Goal: Information Seeking & Learning: Learn about a topic

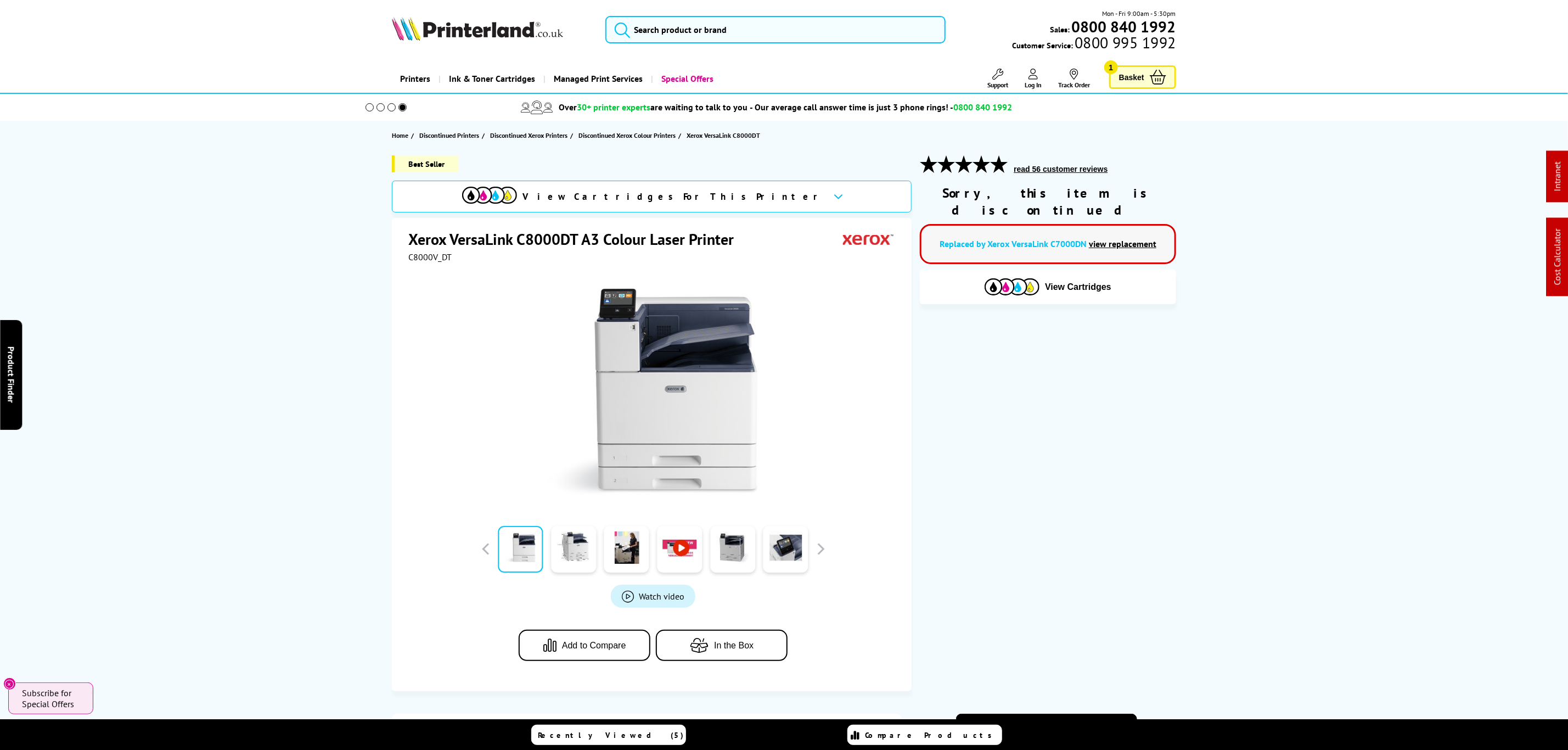
drag, startPoint x: 960, startPoint y: 546, endPoint x: 933, endPoint y: -3, distance: 549.7
click at [870, 39] on input "search" at bounding box center [782, 29] width 340 height 28
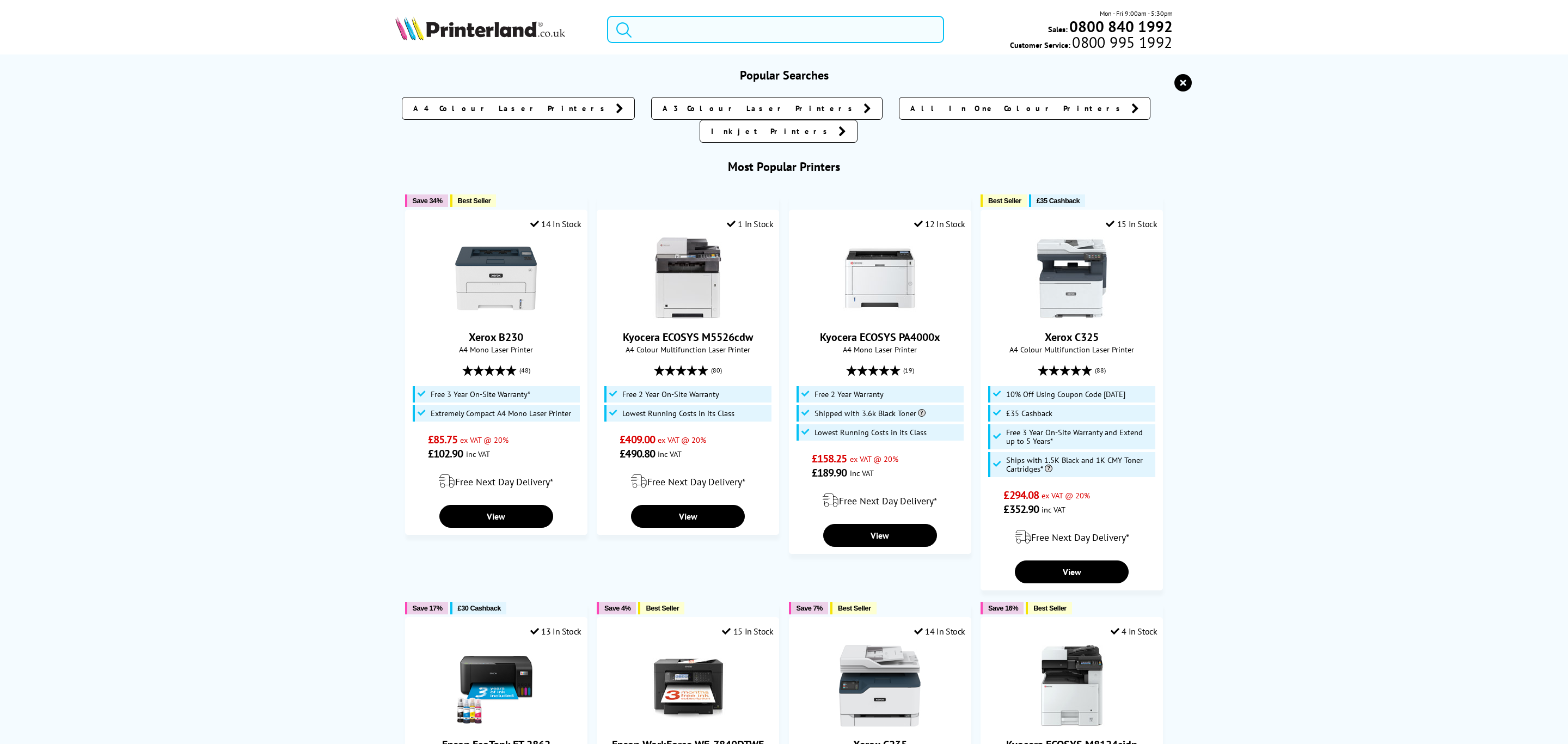
paste input "MFCJ6955DWTS1"
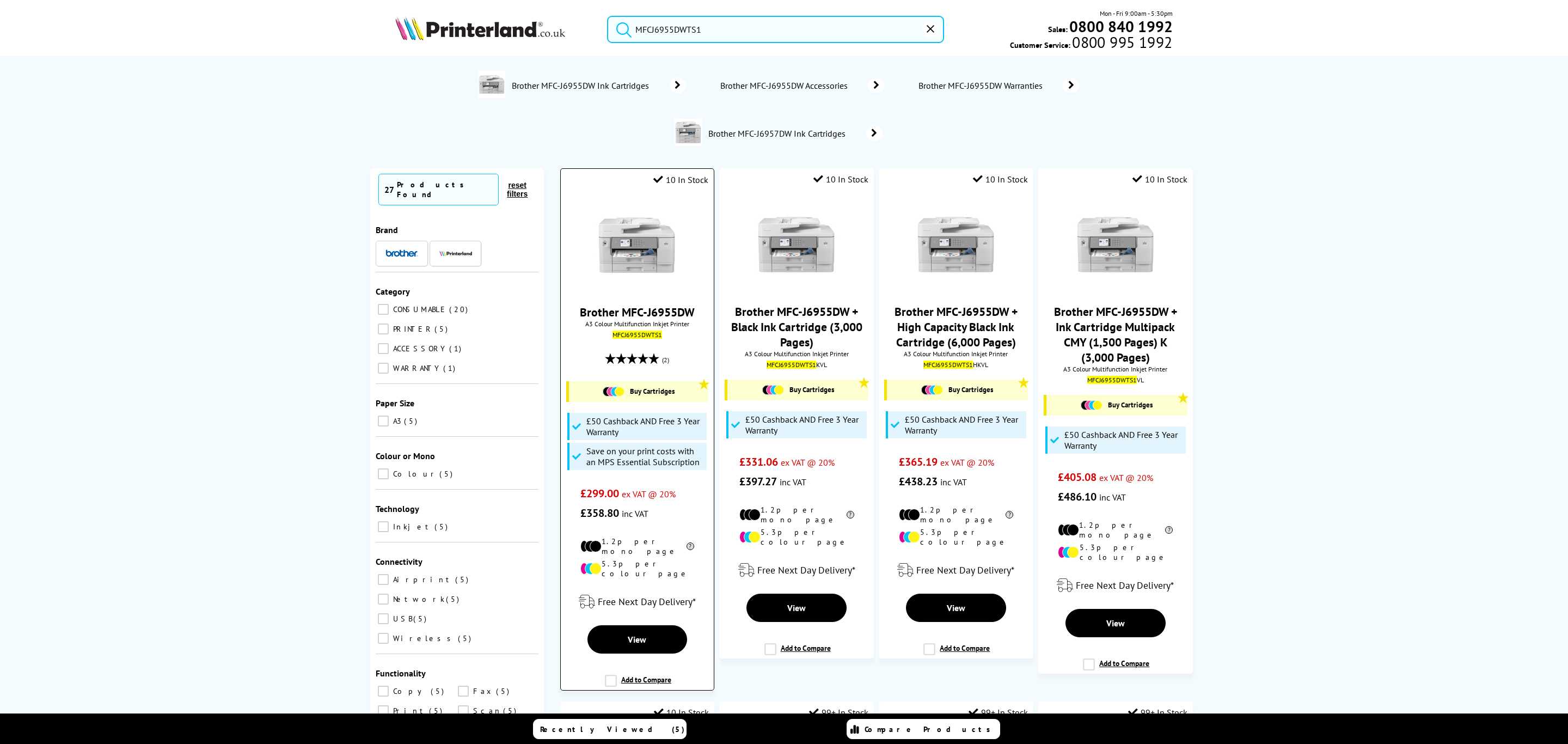
type input "MFCJ6955DWTS1"
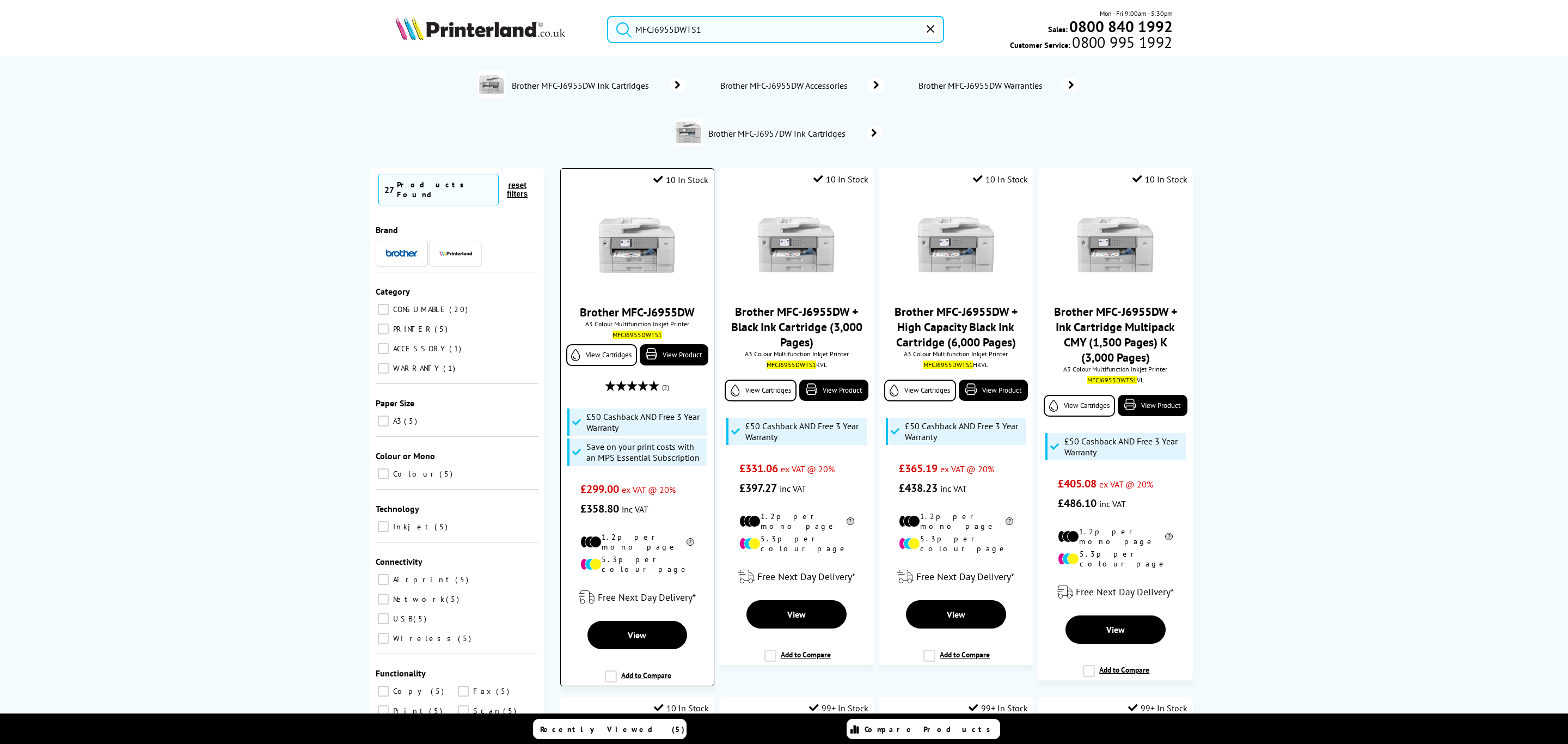
click at [656, 239] on img at bounding box center [637, 245] width 82 height 82
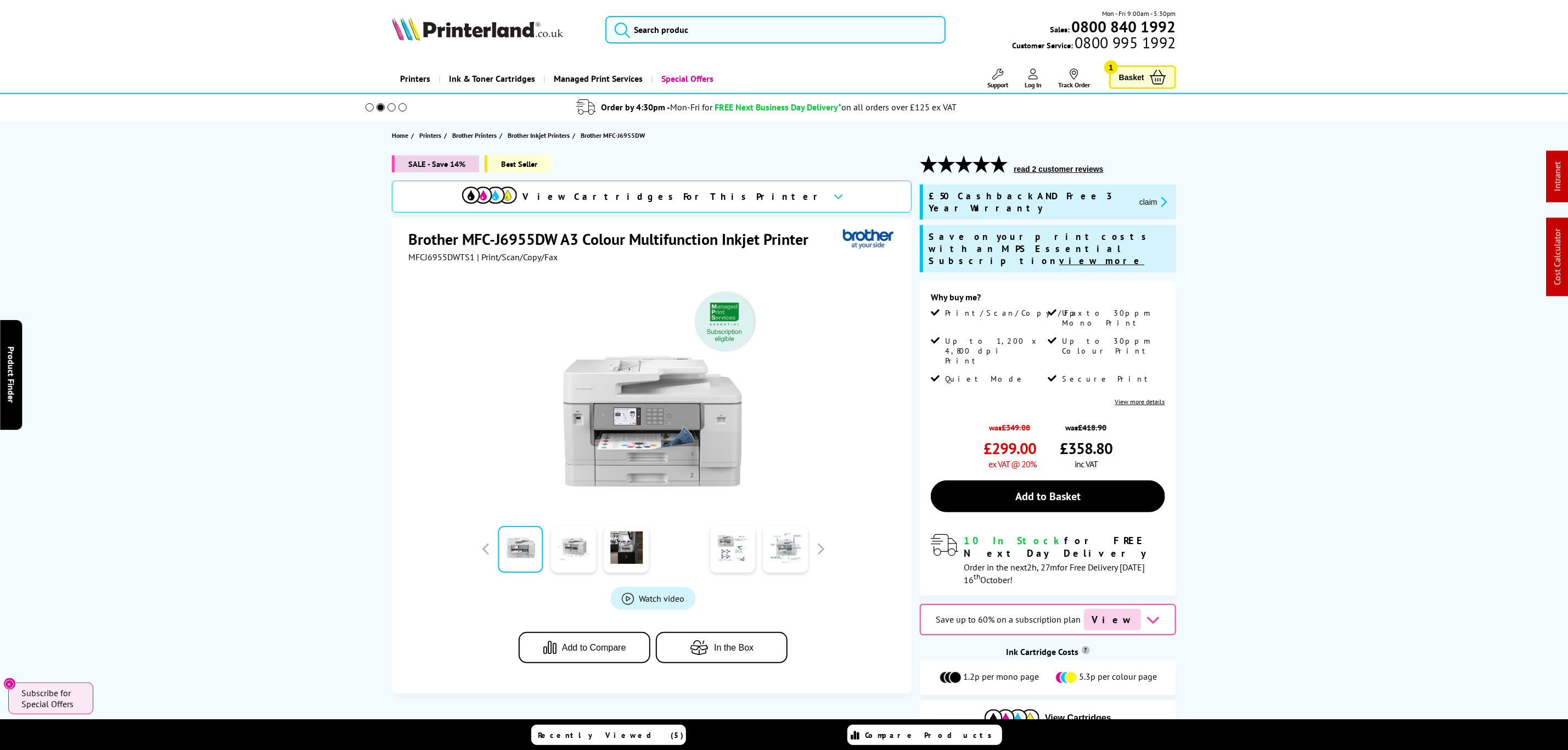
drag, startPoint x: 1103, startPoint y: 195, endPoint x: 1105, endPoint y: 206, distance: 11.2
click at [1137, 195] on button "claim" at bounding box center [1154, 201] width 34 height 13
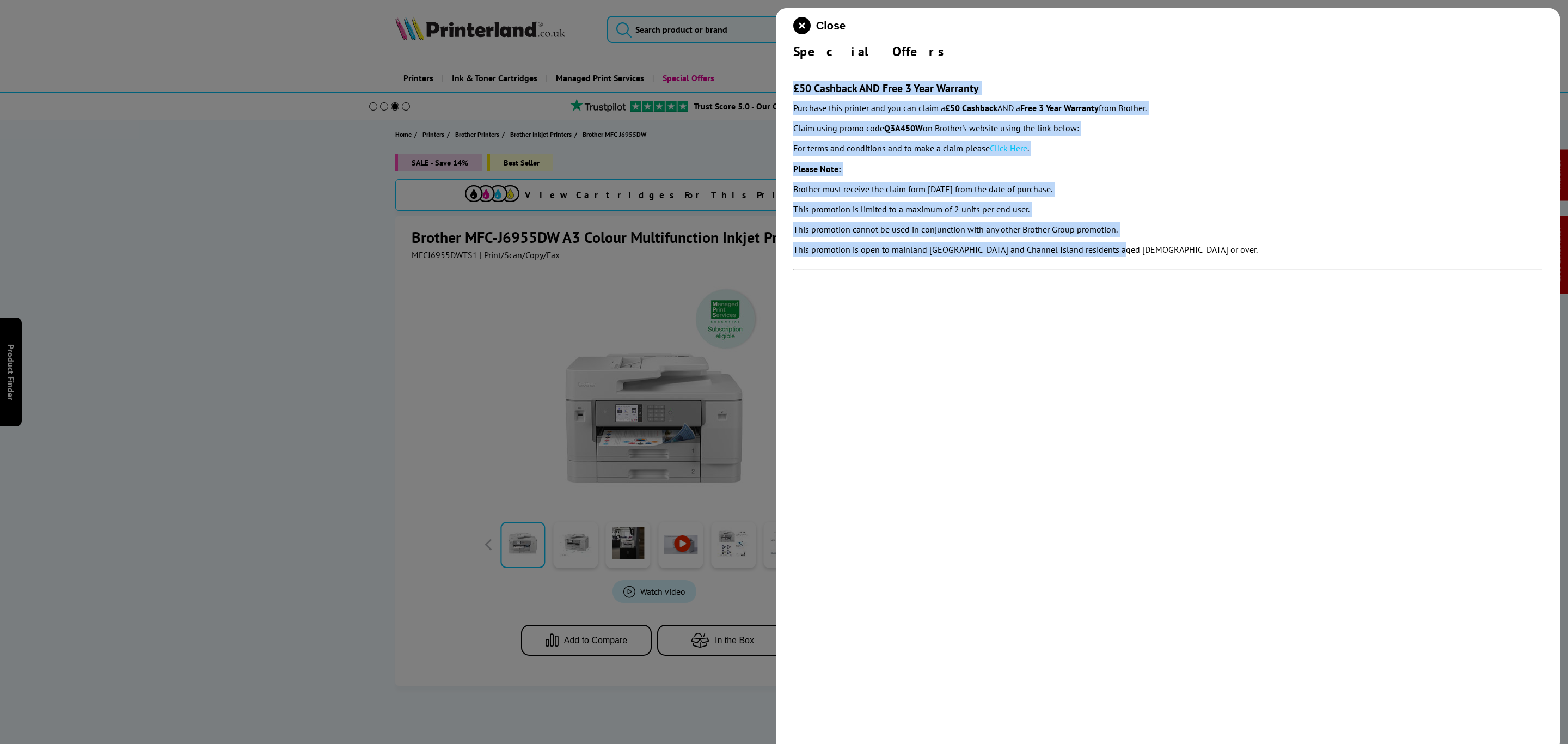
drag, startPoint x: 1119, startPoint y: 253, endPoint x: 782, endPoint y: 93, distance: 373.1
click at [782, 93] on div "Close Special Offers £50 Cashback AND Free 3 Year Warranty Purchase this printe…" at bounding box center [1168, 380] width 784 height 744
copy section "£50 Cashback AND Free 3 Year Warranty Purchase this printer and you can claim a…"
click at [797, 23] on icon "close modal" at bounding box center [802, 26] width 18 height 18
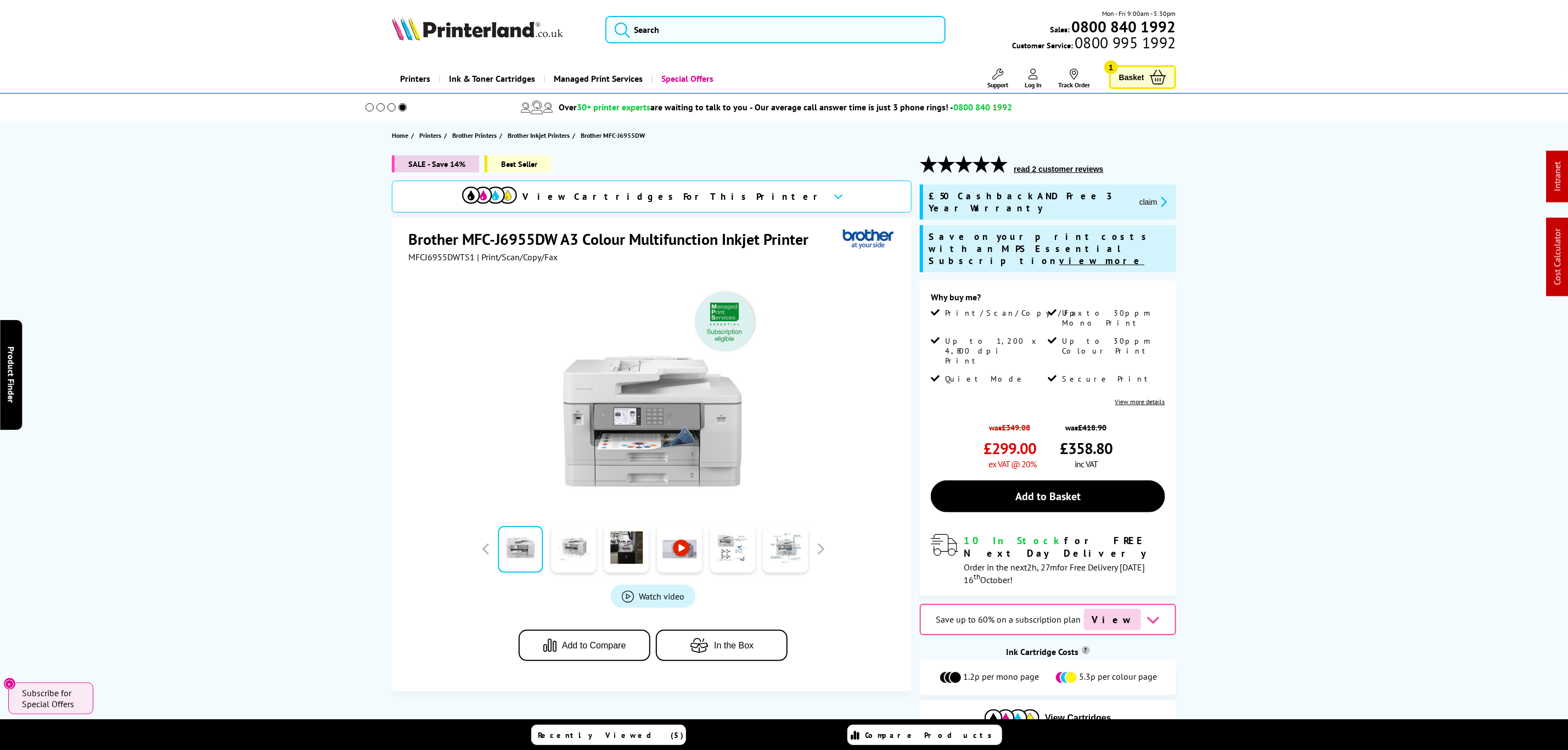
click at [751, 15] on div "Mon - Fri 9:00am - 5:30pm Sales: 0800 840 1992 Customer Service: 0800 995 1992" at bounding box center [784, 32] width 878 height 48
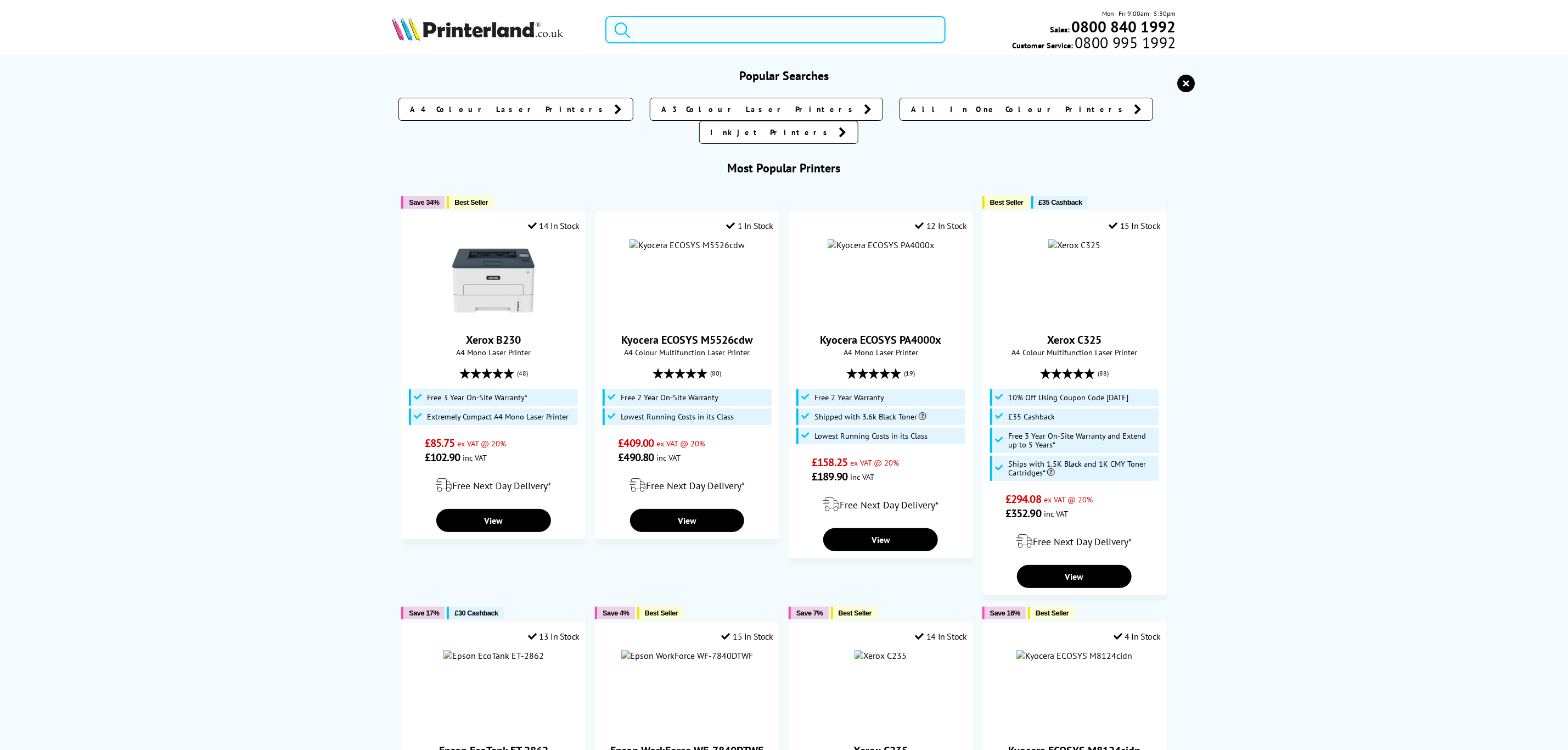
click at [759, 40] on input "search" at bounding box center [776, 29] width 340 height 28
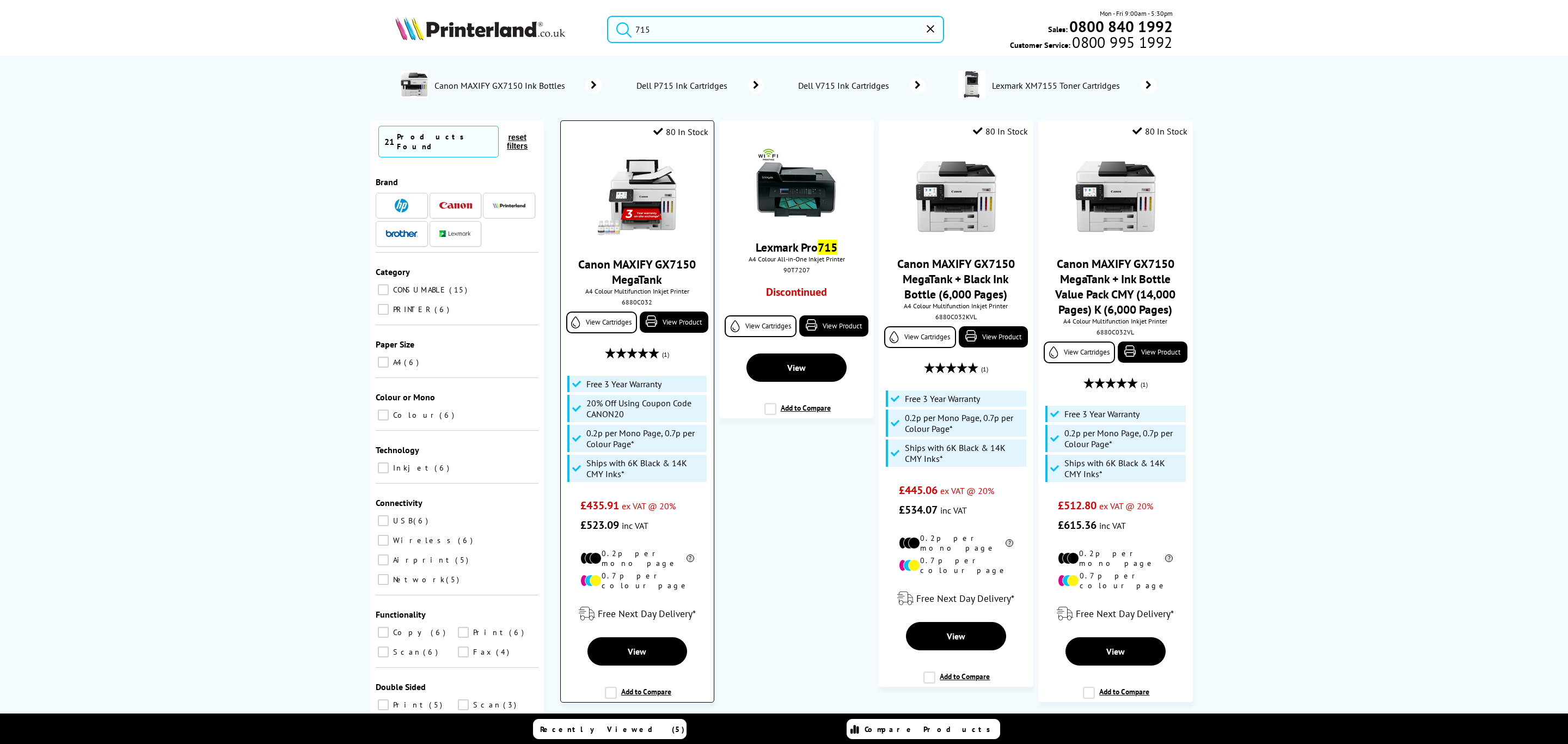
type input "715"
click at [620, 204] on img at bounding box center [637, 197] width 82 height 82
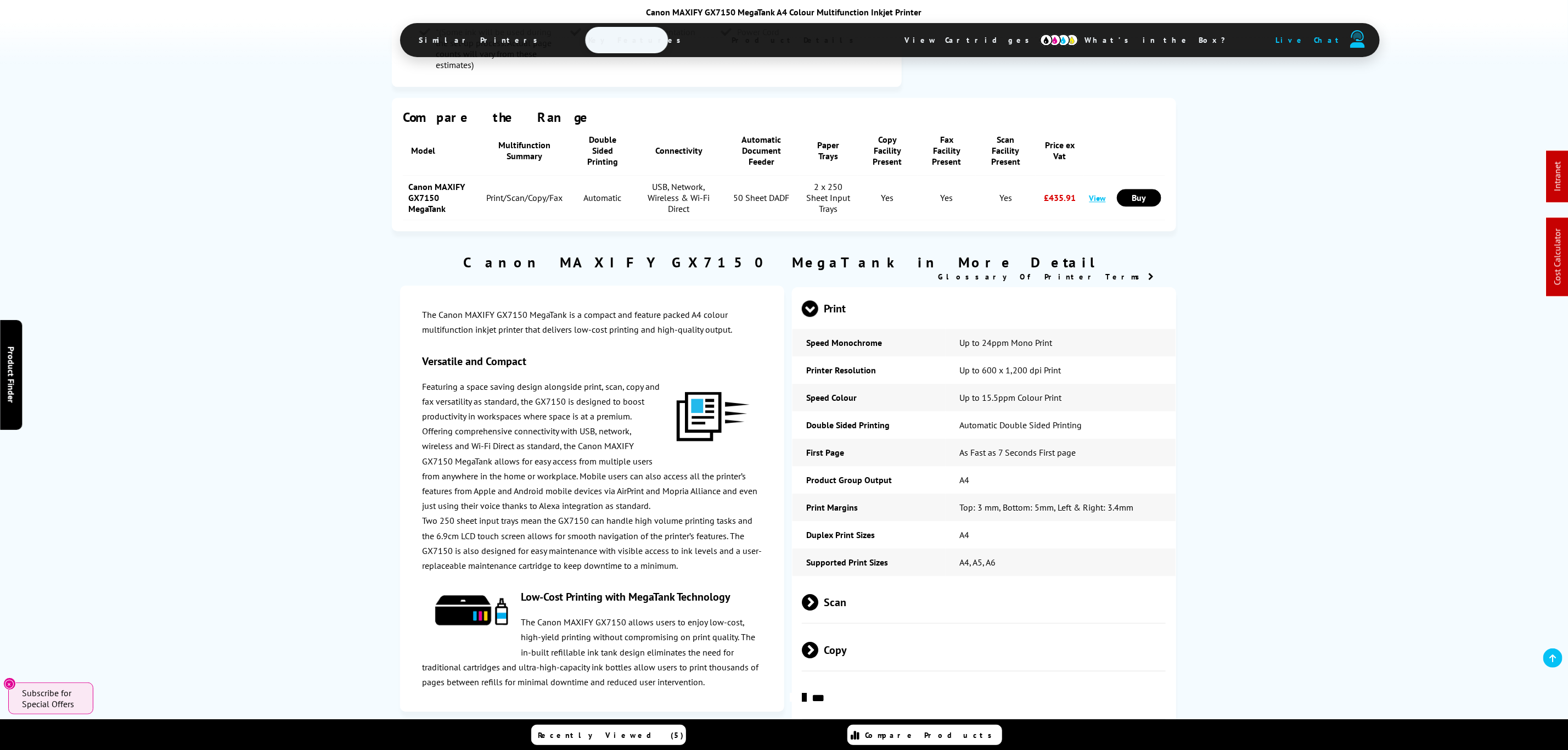
scroll to position [1976, 0]
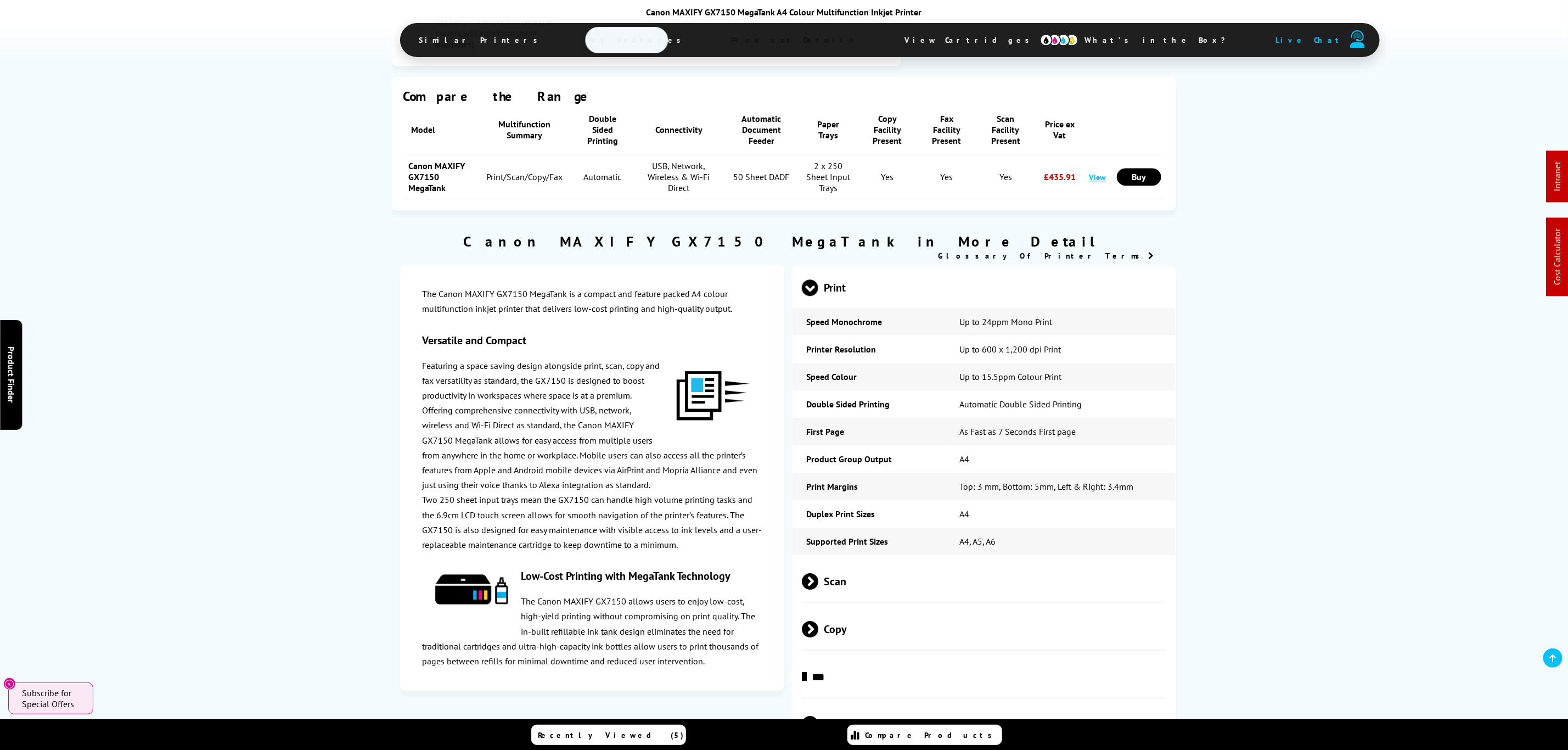
click at [840, 560] on span "Scan" at bounding box center [984, 581] width 364 height 41
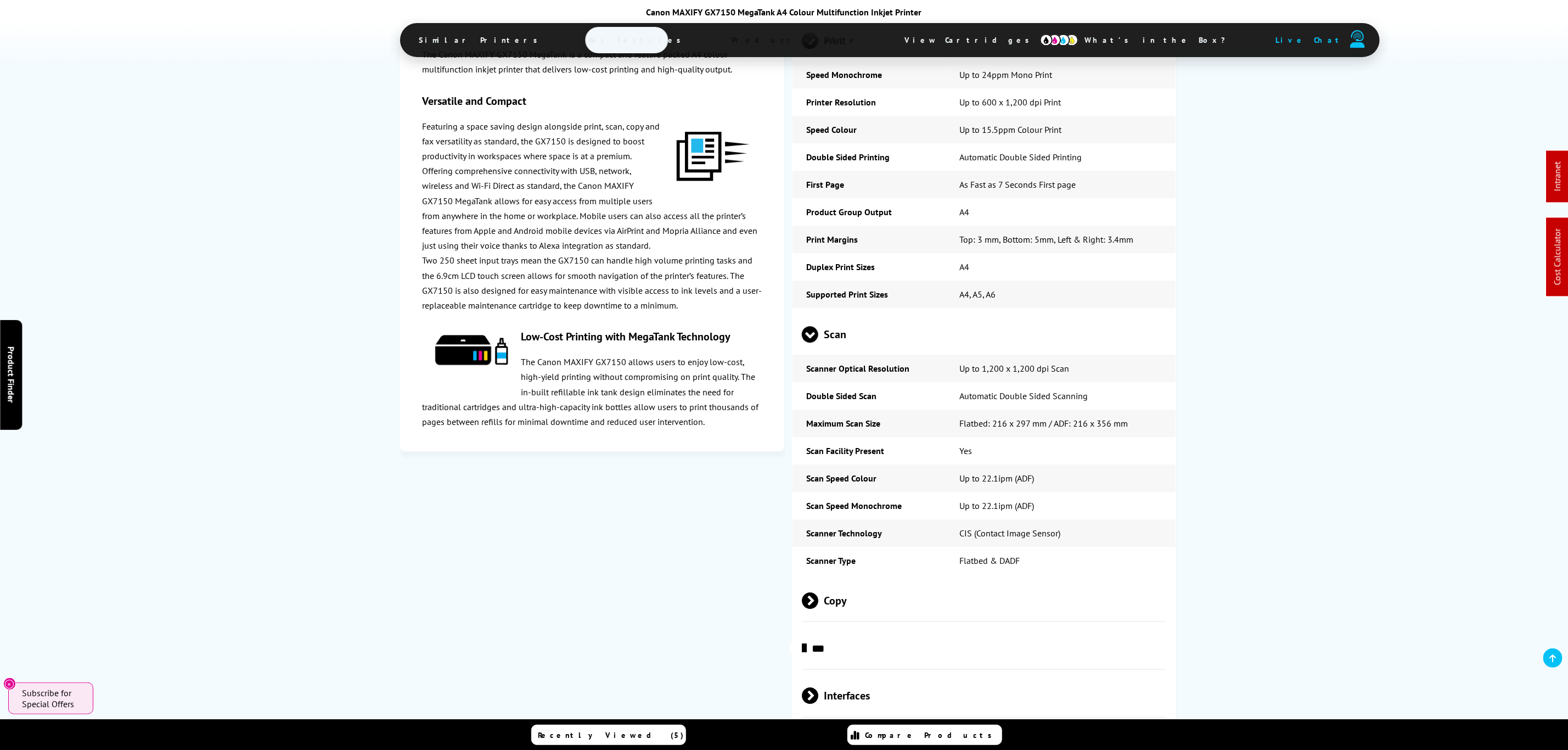
scroll to position [2388, 0]
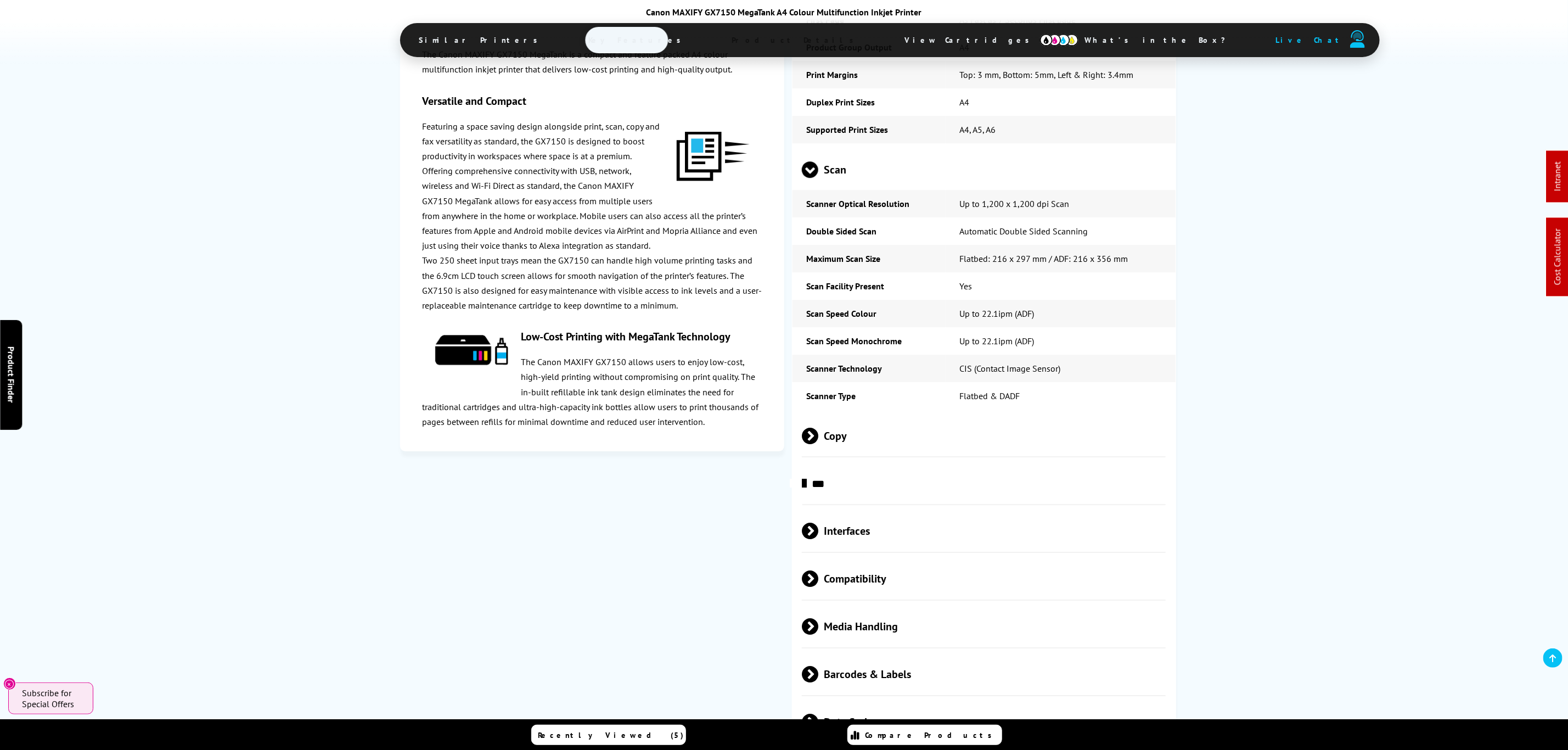
drag, startPoint x: 867, startPoint y: 514, endPoint x: 899, endPoint y: 522, distance: 33.0
click at [867, 606] on span "Media Handling" at bounding box center [984, 626] width 364 height 41
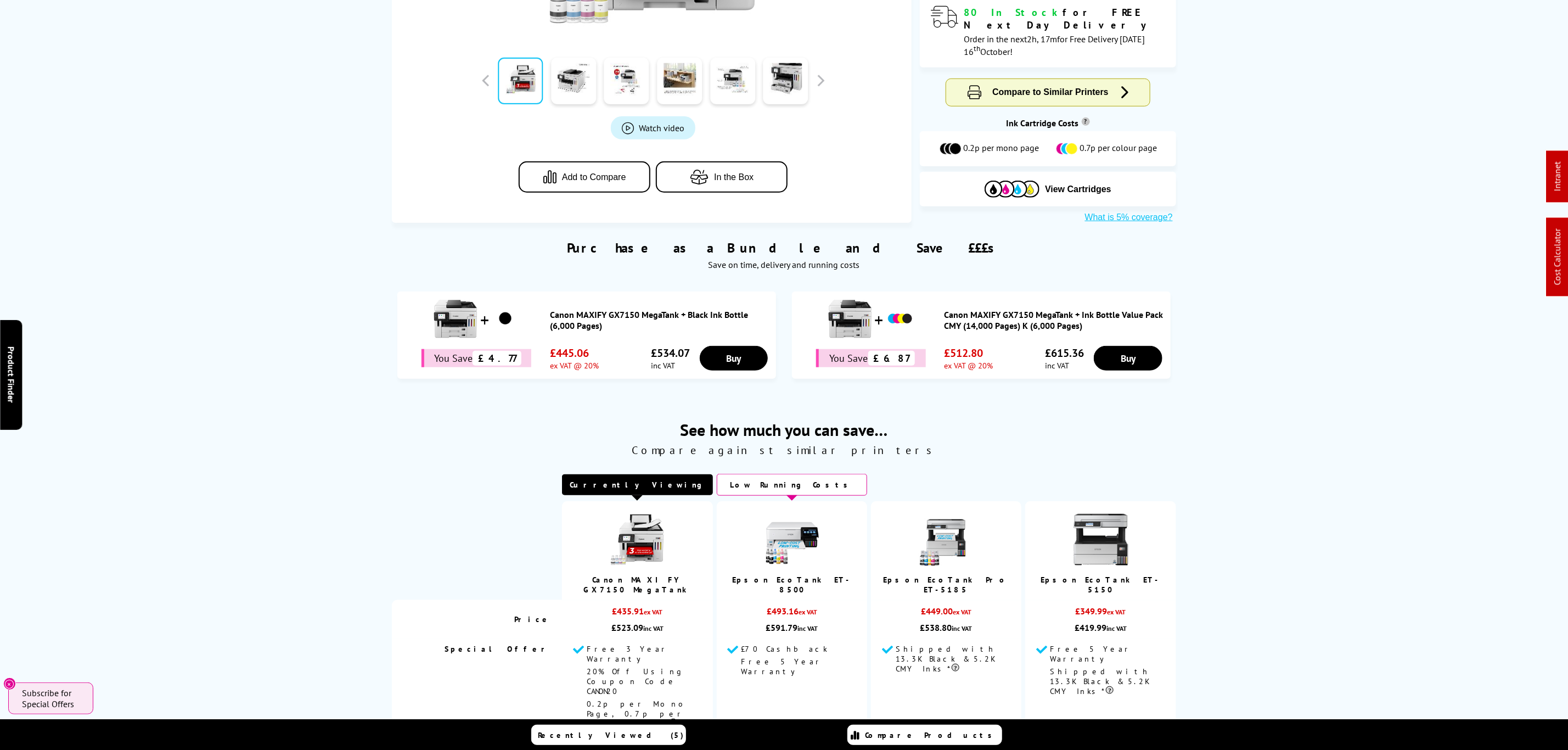
scroll to position [0, 0]
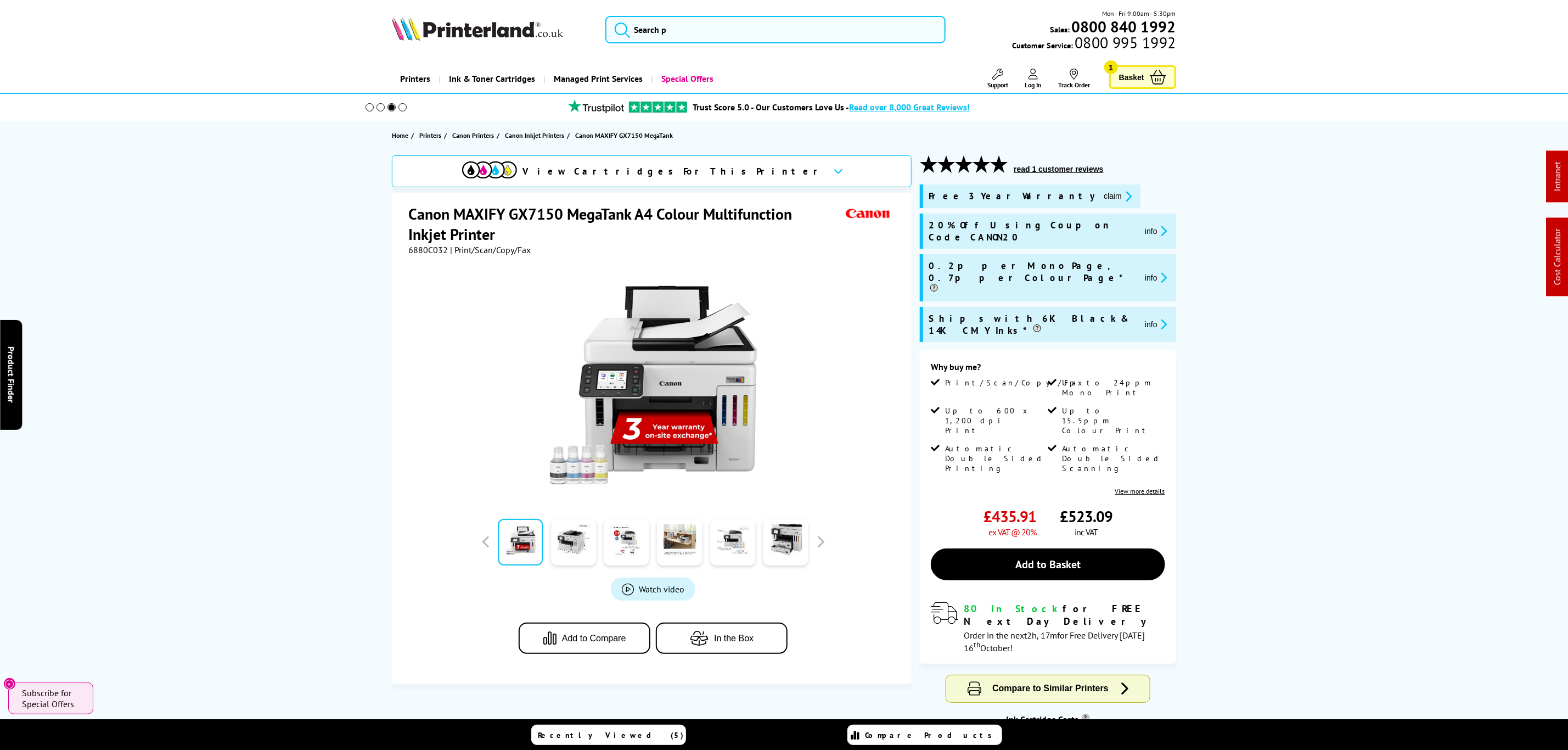
drag, startPoint x: 1178, startPoint y: 583, endPoint x: 1140, endPoint y: 231, distance: 354.0
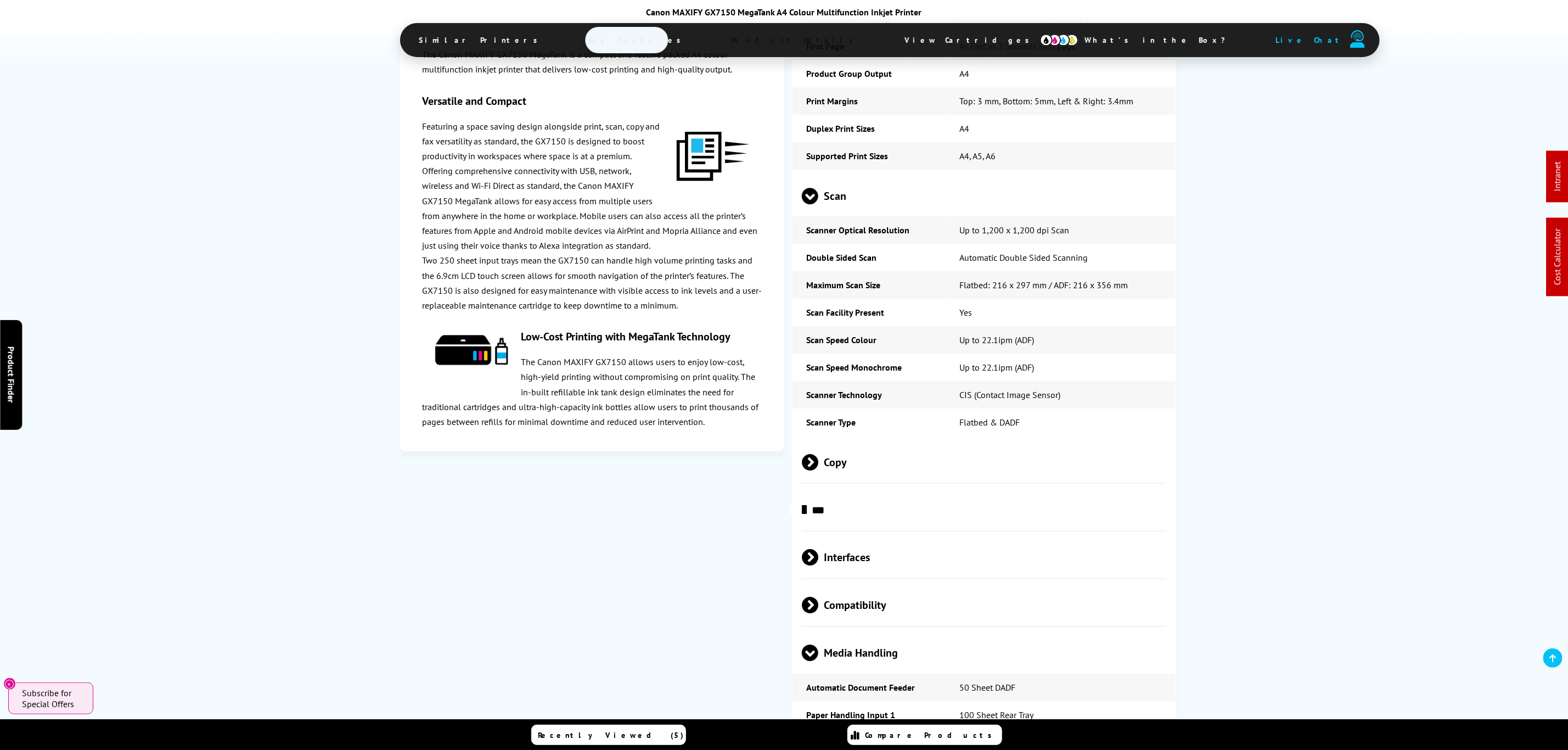
scroll to position [2470, 0]
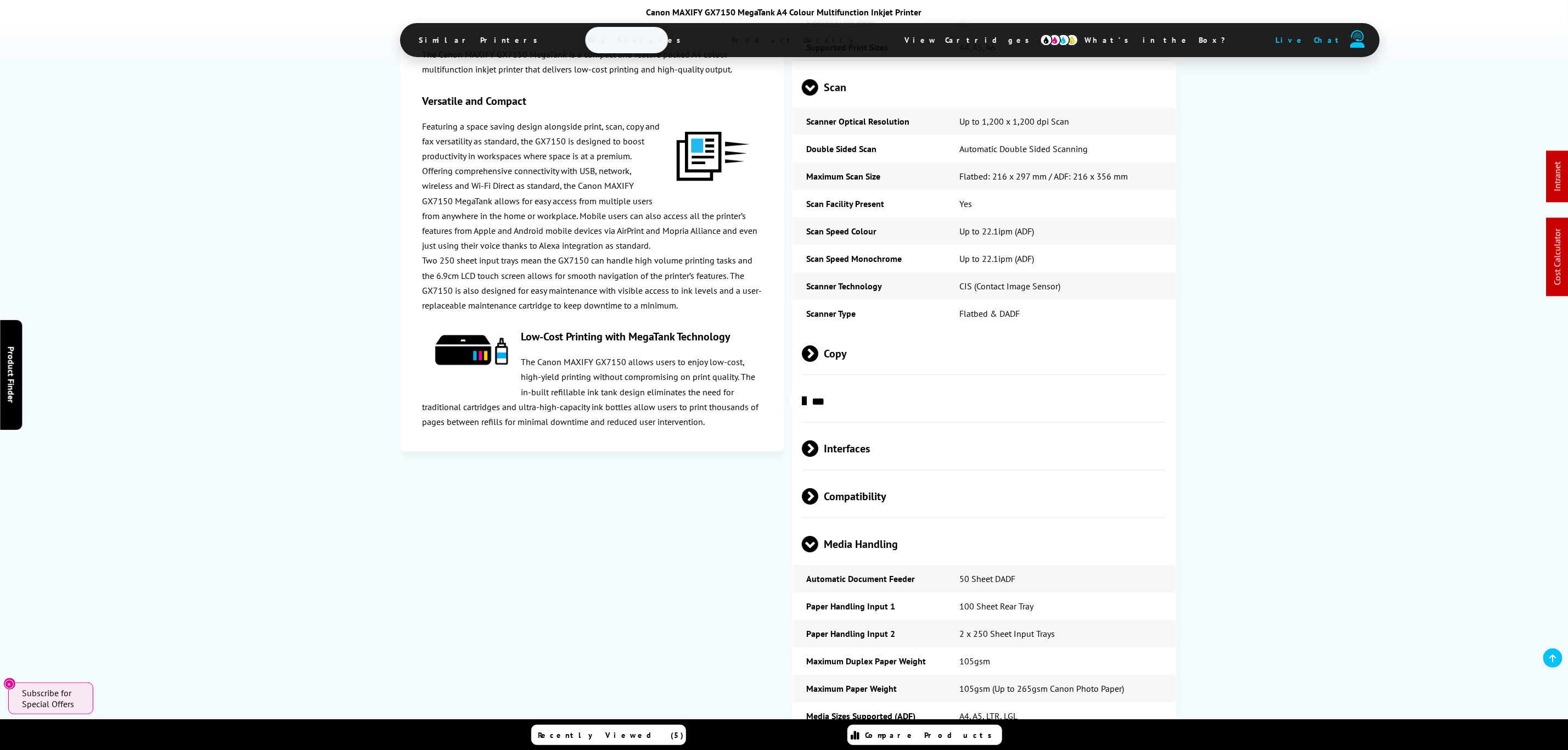
click at [1000, 565] on td "50 Sheet DADF" at bounding box center [1060, 578] width 230 height 28
click at [968, 592] on td "100 Sheet Rear Tray" at bounding box center [1060, 606] width 230 height 28
click at [1011, 565] on td "50 Sheet DADF" at bounding box center [1060, 578] width 230 height 28
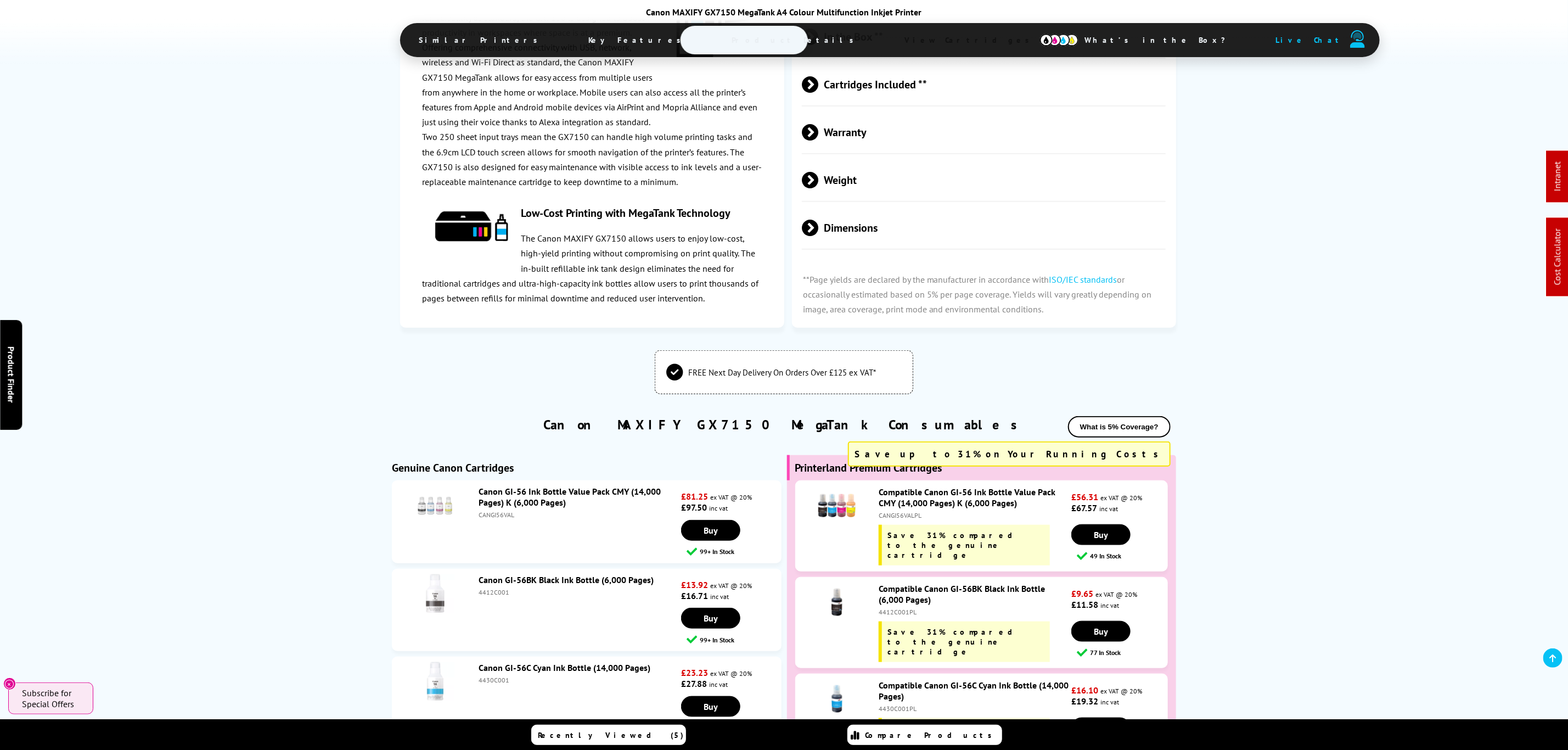
scroll to position [0, 0]
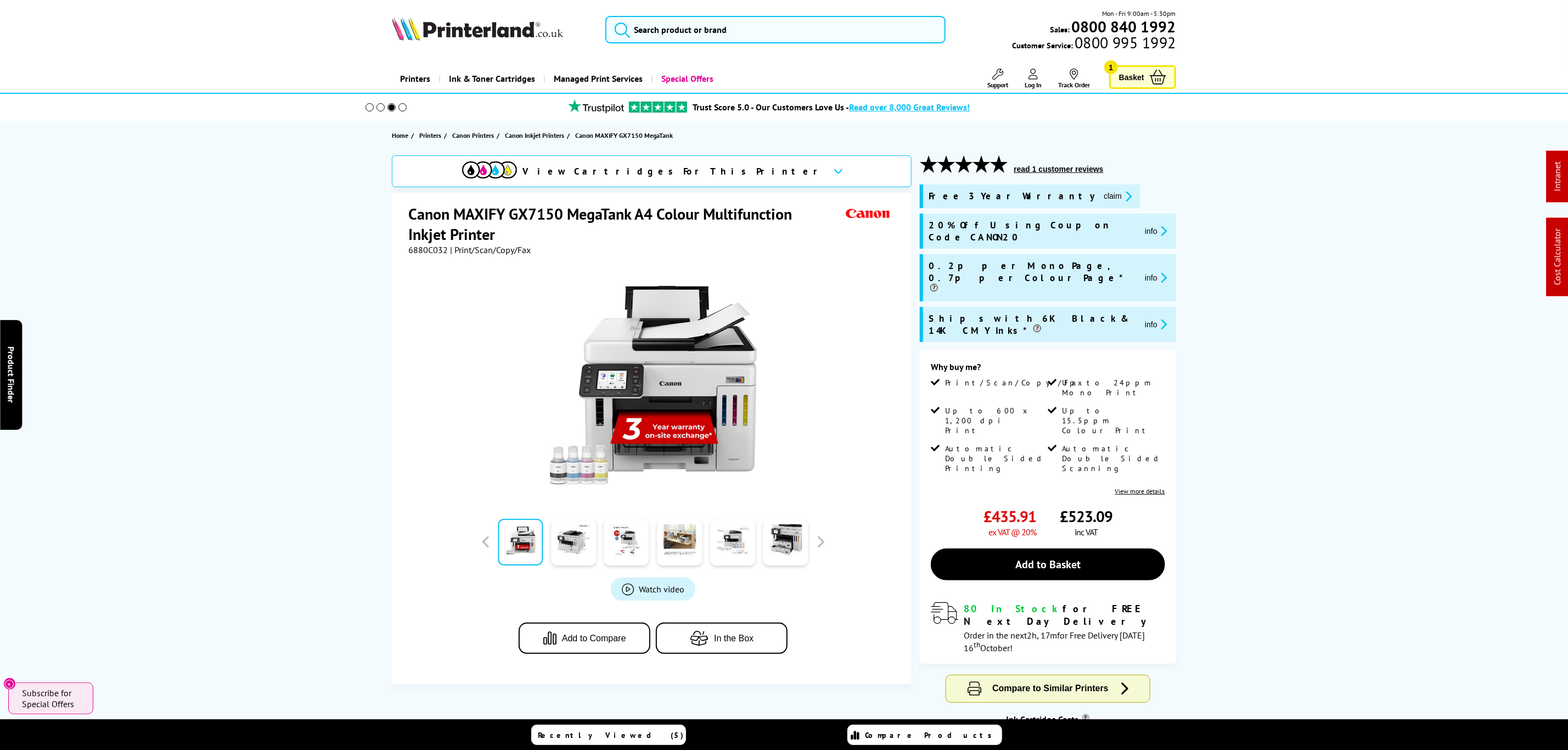
drag, startPoint x: 1362, startPoint y: 544, endPoint x: 1297, endPoint y: 150, distance: 399.3
drag, startPoint x: 1300, startPoint y: 644, endPoint x: 1119, endPoint y: 152, distance: 524.2
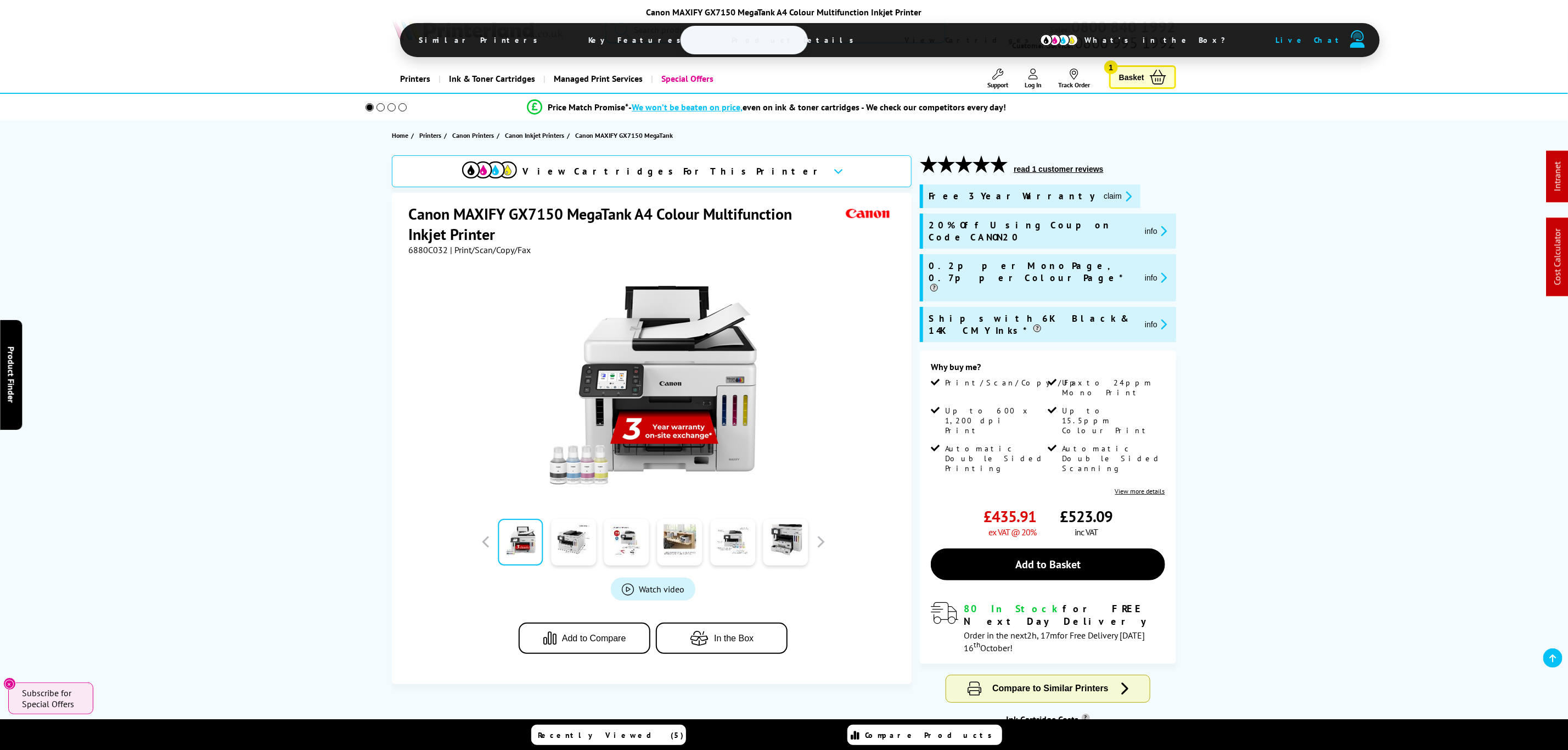
drag, startPoint x: 1288, startPoint y: 448, endPoint x: 1283, endPoint y: 42, distance: 406.0
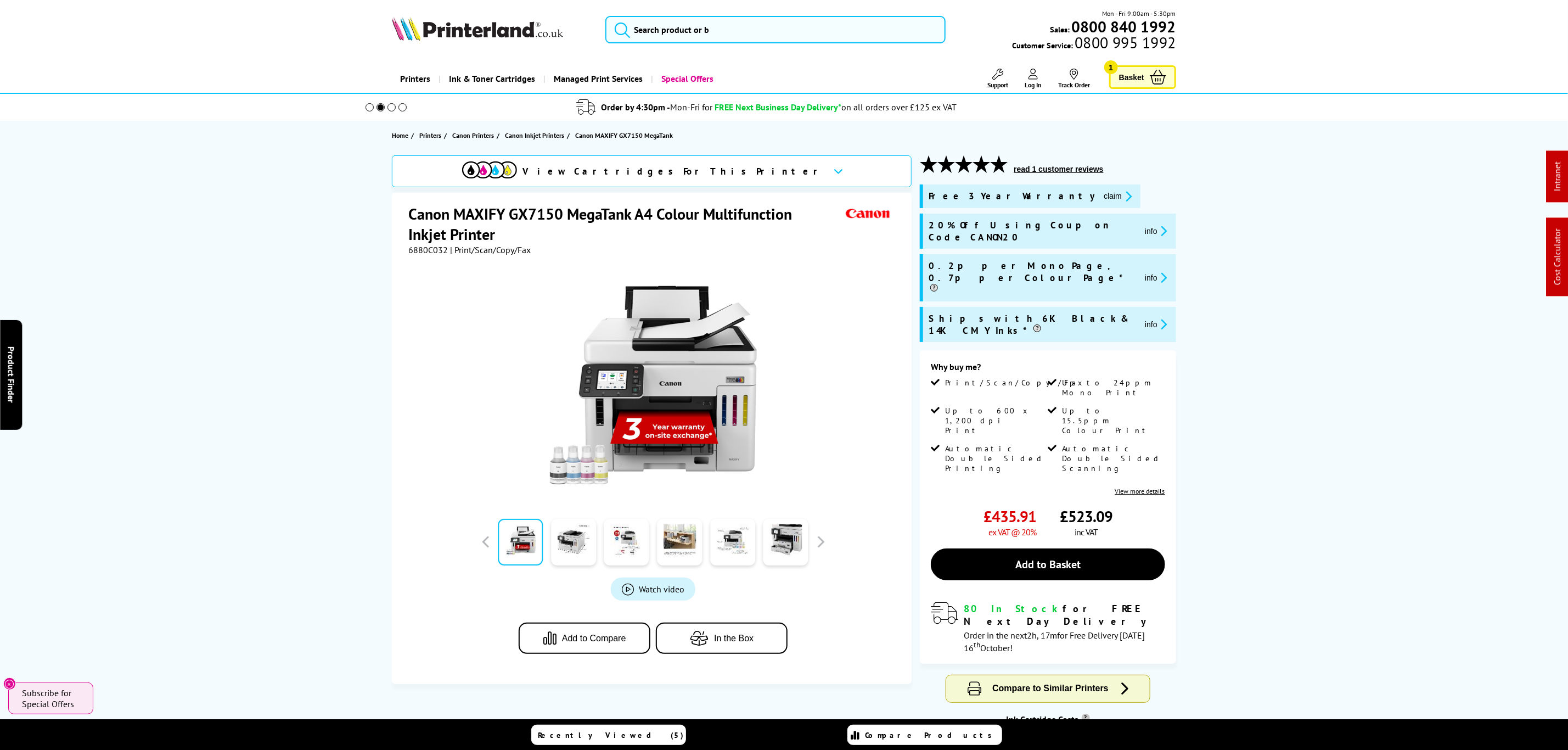
drag, startPoint x: 265, startPoint y: 456, endPoint x: 366, endPoint y: 147, distance: 325.1
click at [425, 260] on div at bounding box center [653, 379] width 490 height 248
click at [425, 252] on span "6880C032" at bounding box center [428, 250] width 39 height 11
copy span "6880C032"
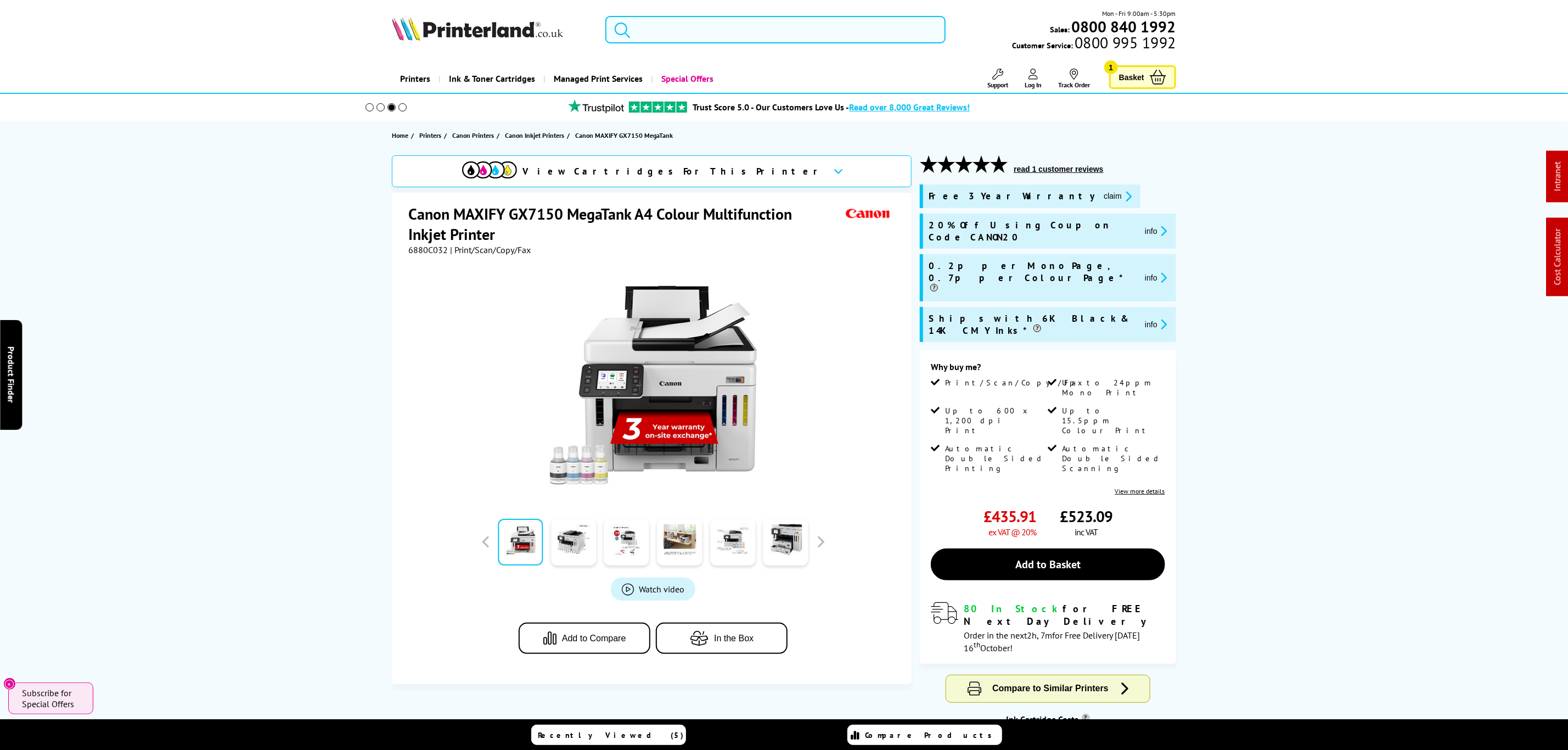
click at [697, 26] on input "search" at bounding box center [776, 29] width 340 height 28
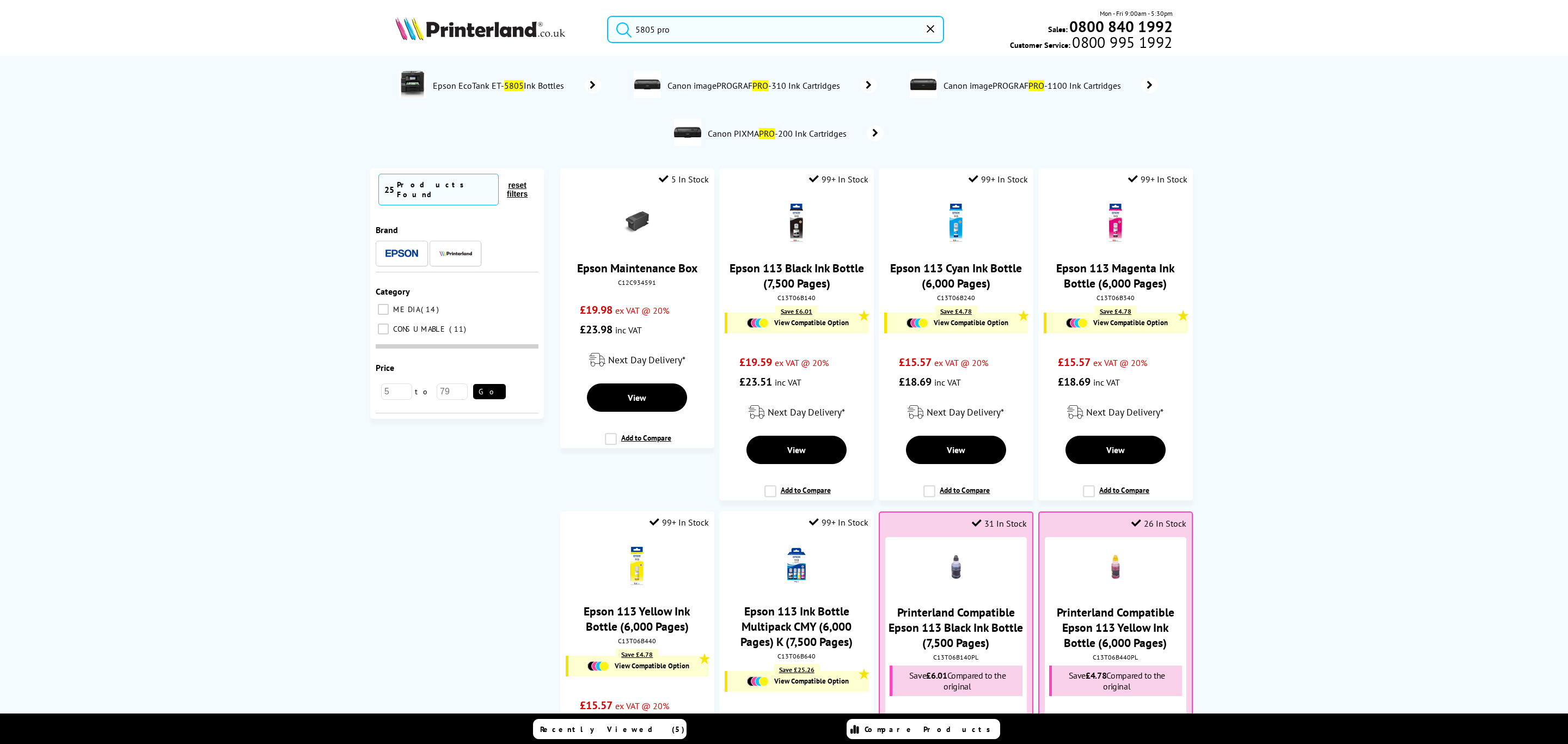
type input "5805 pro"
click at [933, 29] on icon "reset" at bounding box center [930, 29] width 8 height 8
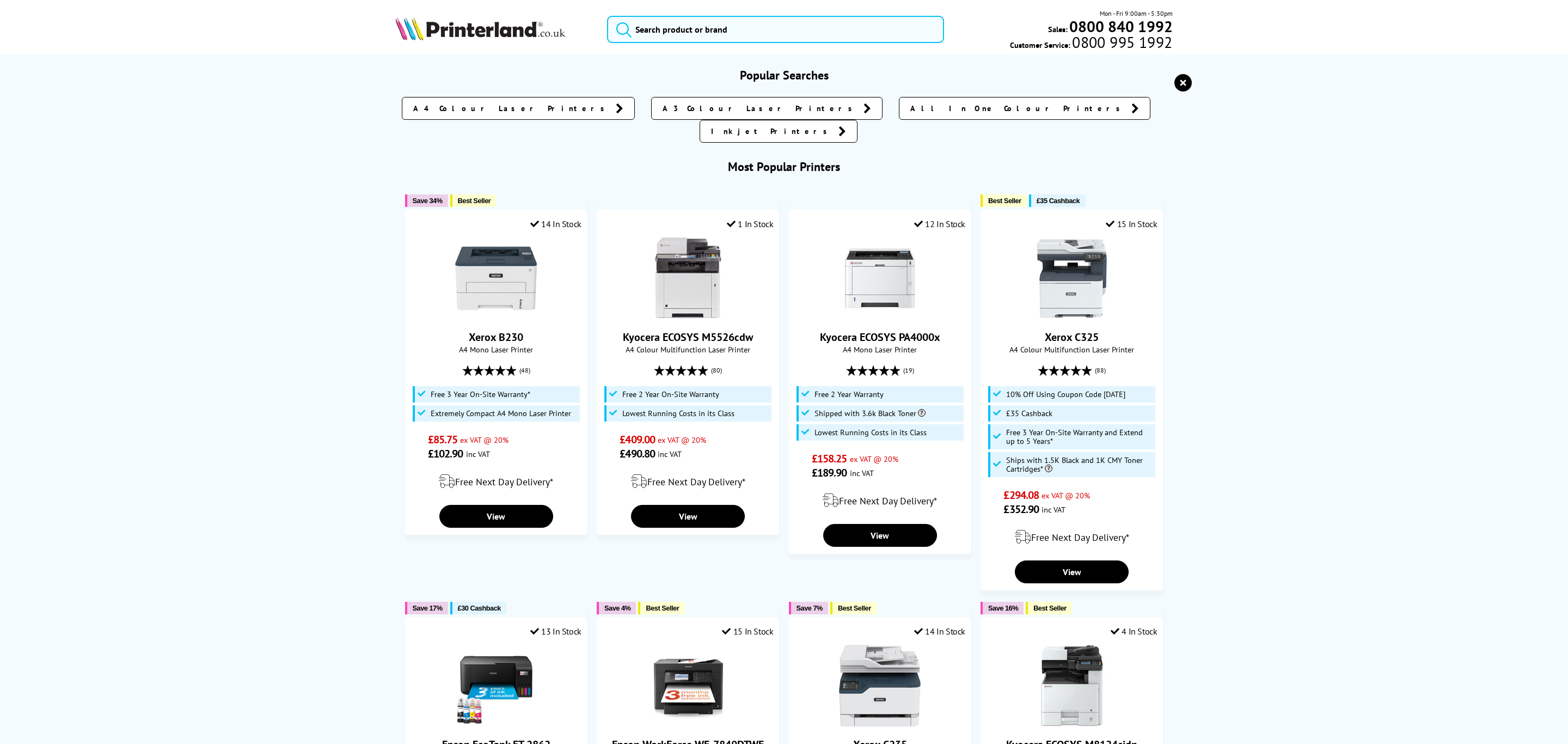
click at [1174, 75] on icon "reset" at bounding box center [1183, 83] width 18 height 18
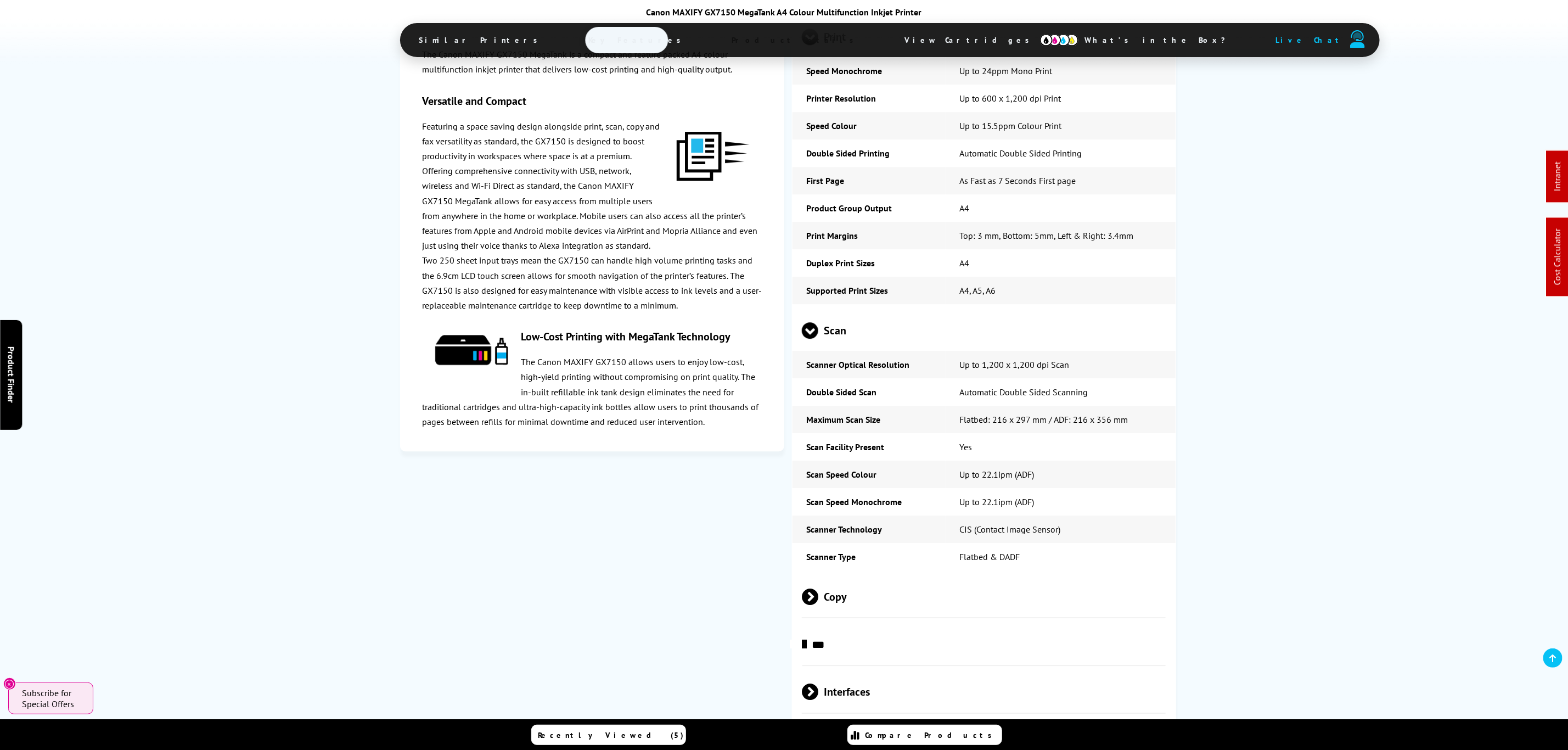
scroll to position [2223, 0]
click at [885, 580] on span "Copy" at bounding box center [984, 600] width 364 height 41
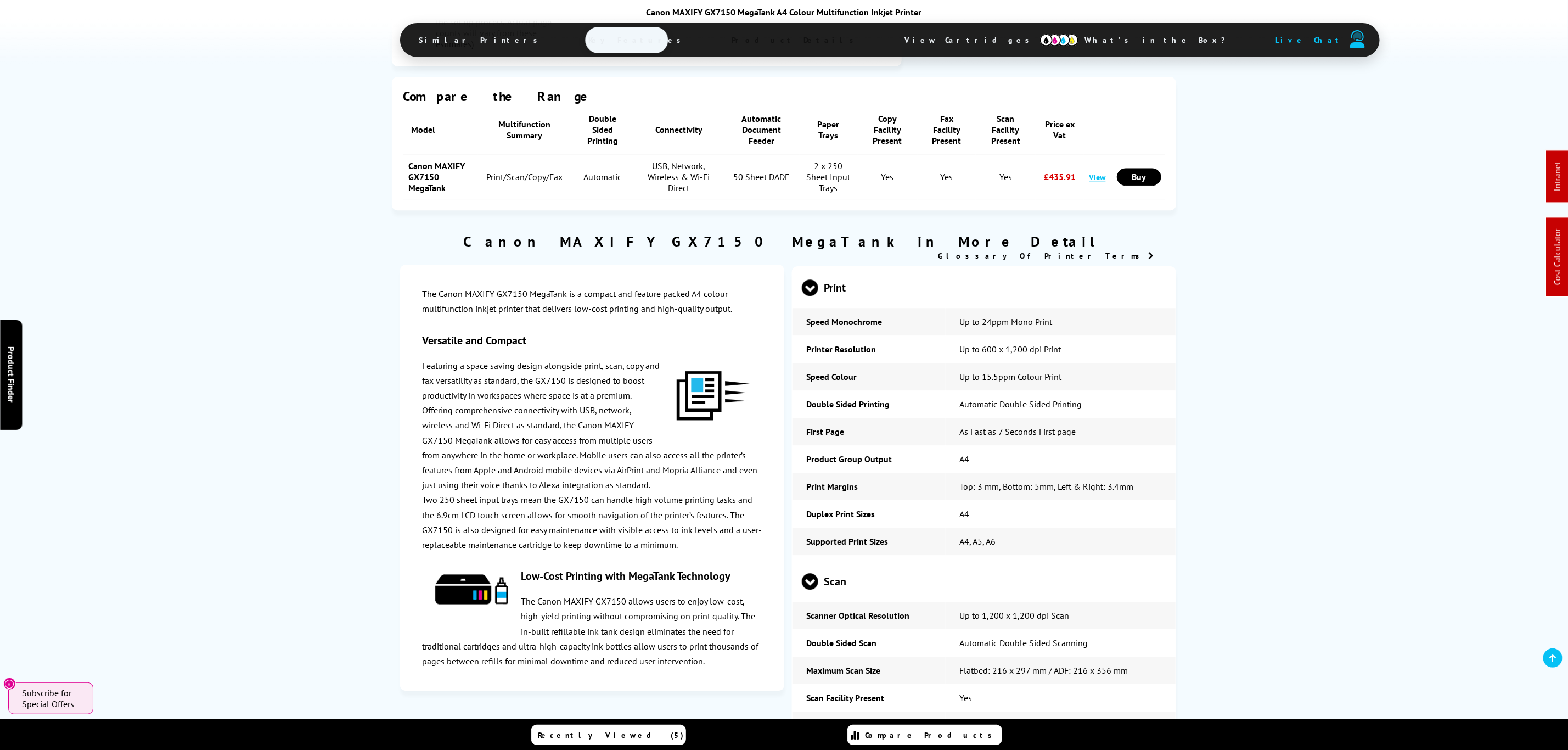
scroll to position [0, 0]
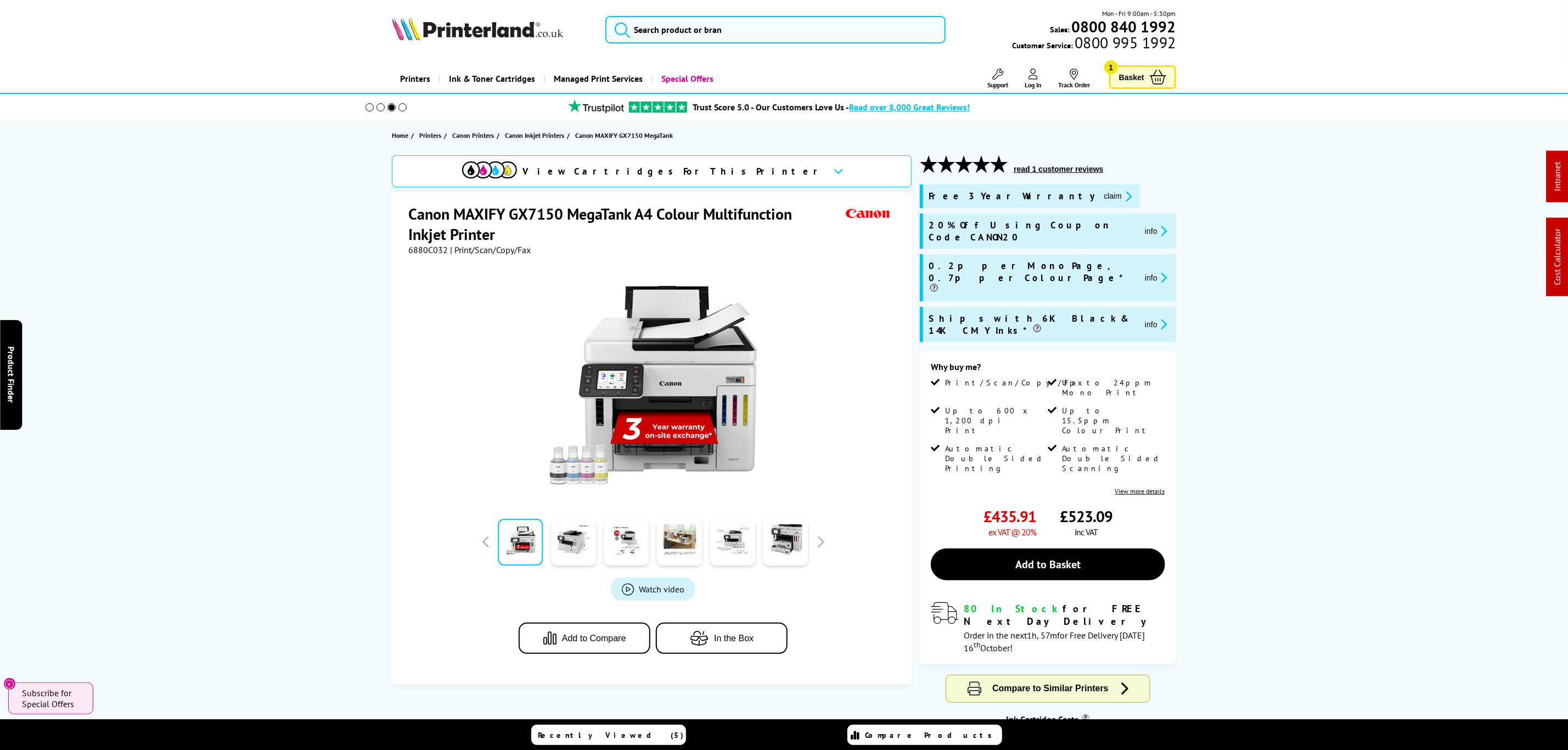
drag, startPoint x: 307, startPoint y: 486, endPoint x: 387, endPoint y: -82, distance: 573.6
